Goal: Task Accomplishment & Management: Use online tool/utility

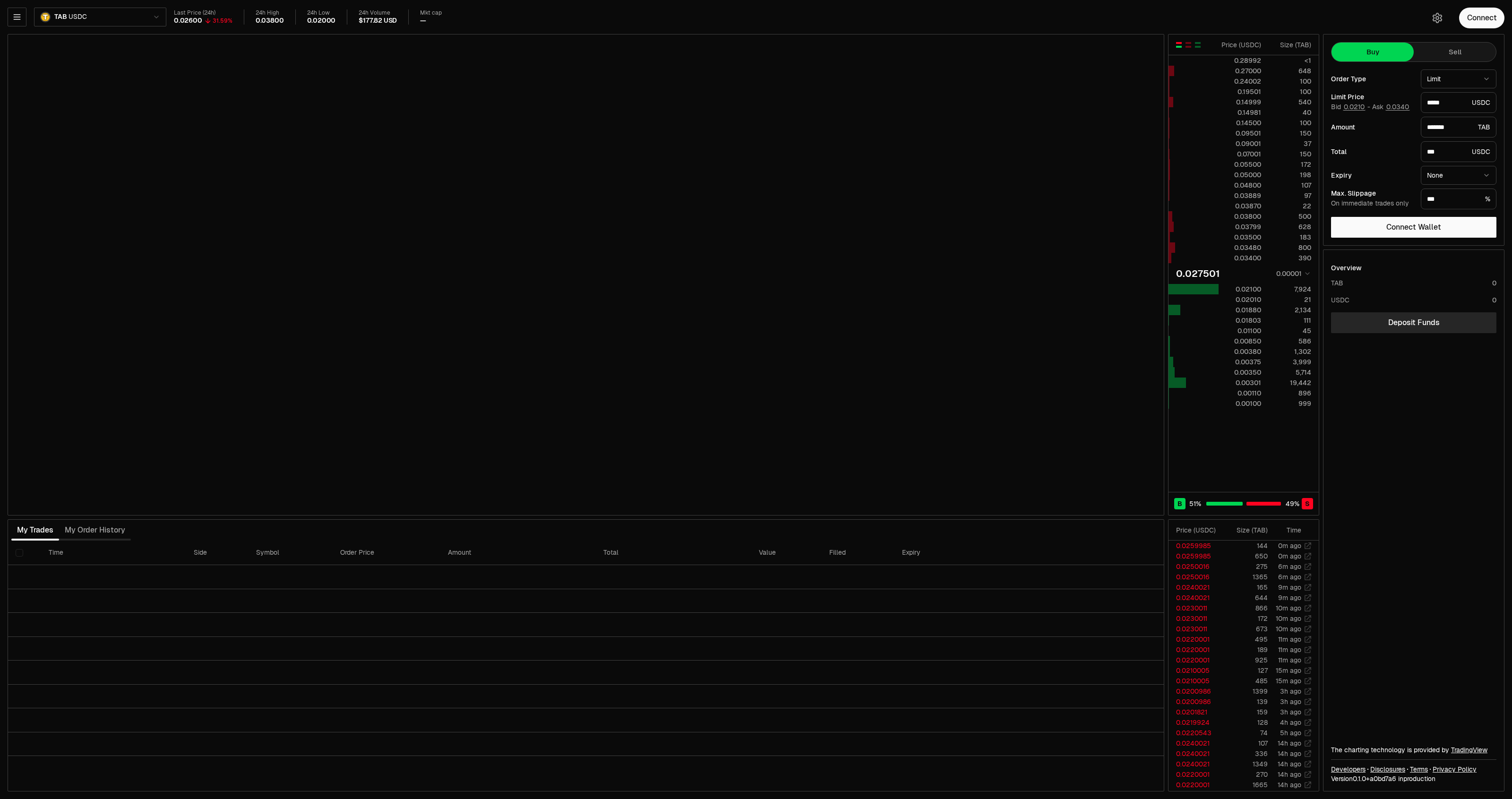
type input "*"
click at [1291, 277] on html "Neutron Balance Earn Bridge Orderbook Stake Ecosystem Governance Documentation …" at bounding box center [756, 399] width 1512 height 799
click at [1243, 295] on html "Neutron Balance Earn Bridge Orderbook Stake Ecosystem Governance Documentation …" at bounding box center [756, 399] width 1512 height 799
click at [1255, 292] on div "0.02600" at bounding box center [1240, 289] width 42 height 9
click at [1297, 294] on div "401" at bounding box center [1290, 289] width 42 height 9
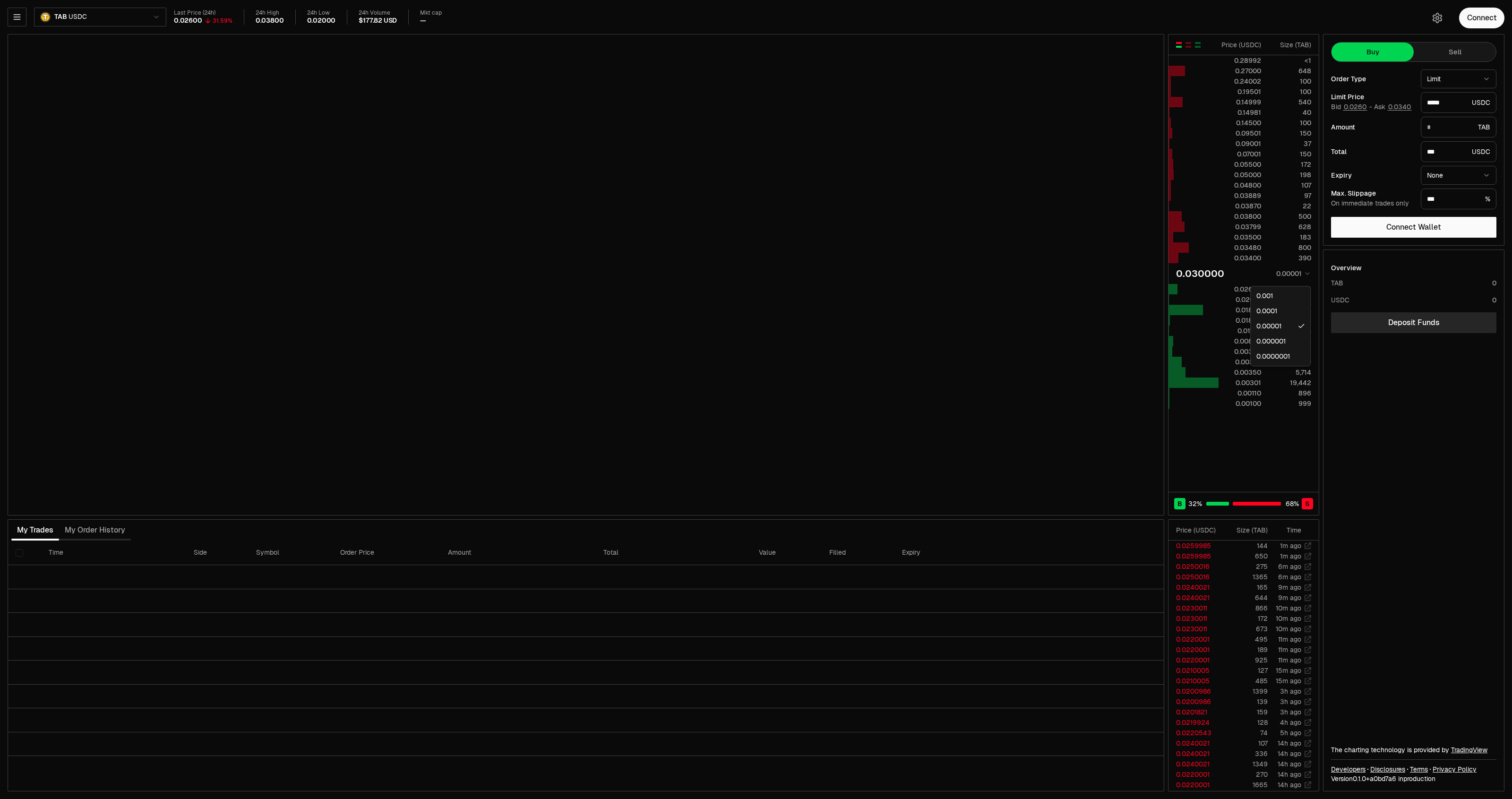
click at [1301, 277] on html "Neutron Balance Earn Bridge Orderbook Stake Ecosystem Governance Documentation …" at bounding box center [756, 399] width 1512 height 799
type input "*******"
